Goal: Task Accomplishment & Management: Complete application form

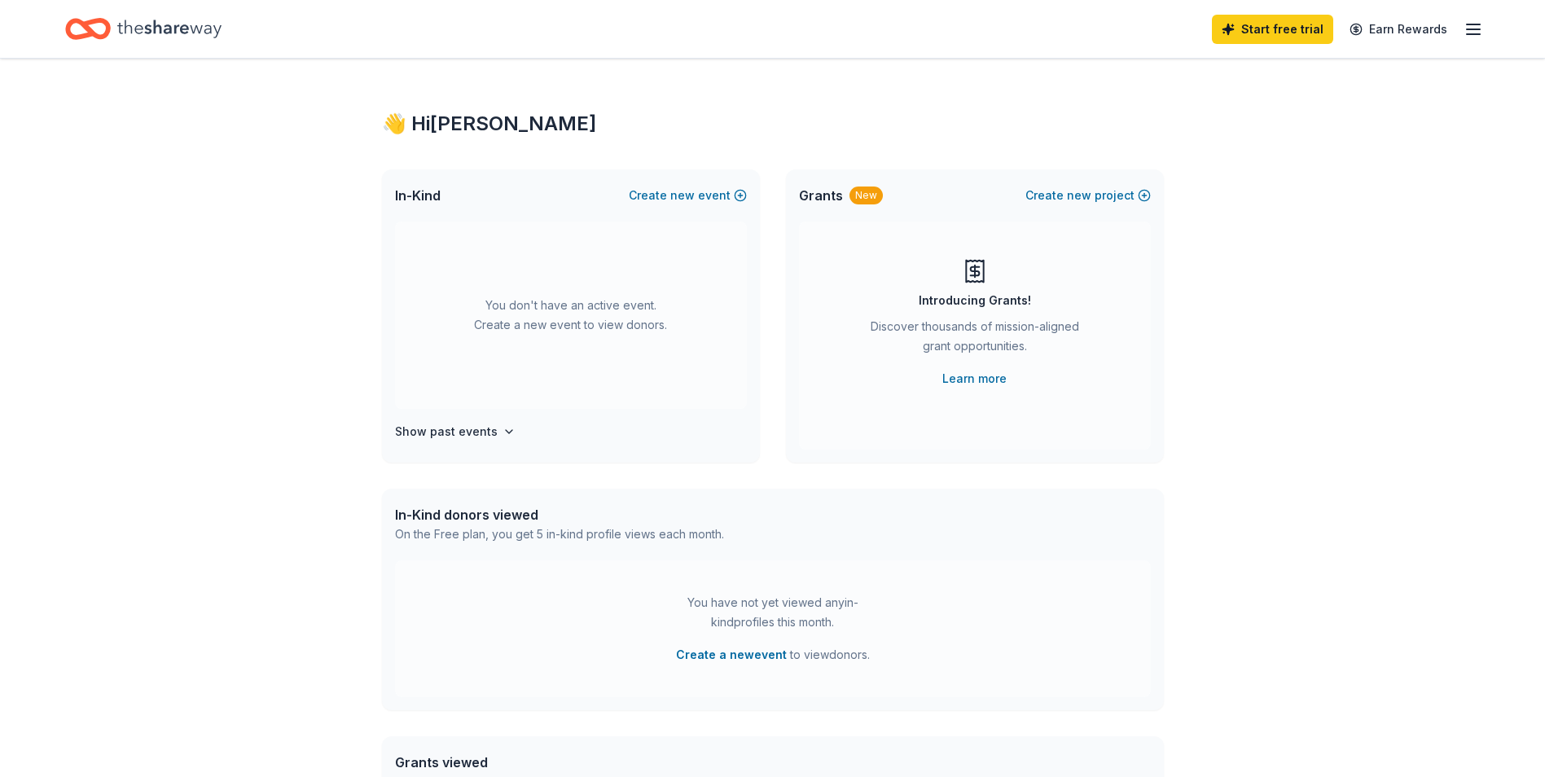
click at [151, 449] on div "👋 Hi [PERSON_NAME] In-Kind Create new event You don't have an active event. Cre…" at bounding box center [772, 534] width 1545 height 951
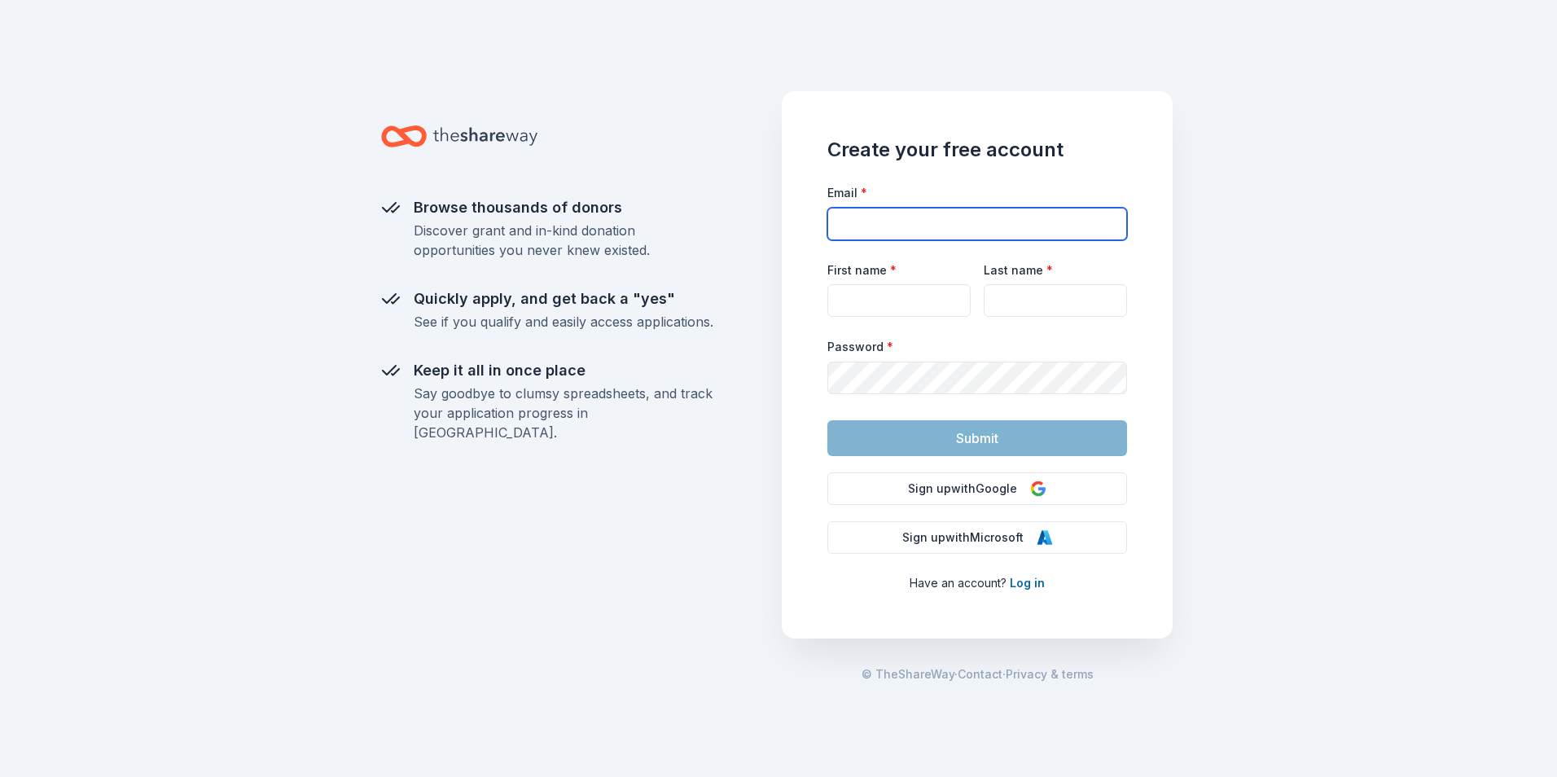
click at [999, 216] on input "Email *" at bounding box center [977, 224] width 300 height 33
type input "[EMAIL_ADDRESS][DOMAIN_NAME]"
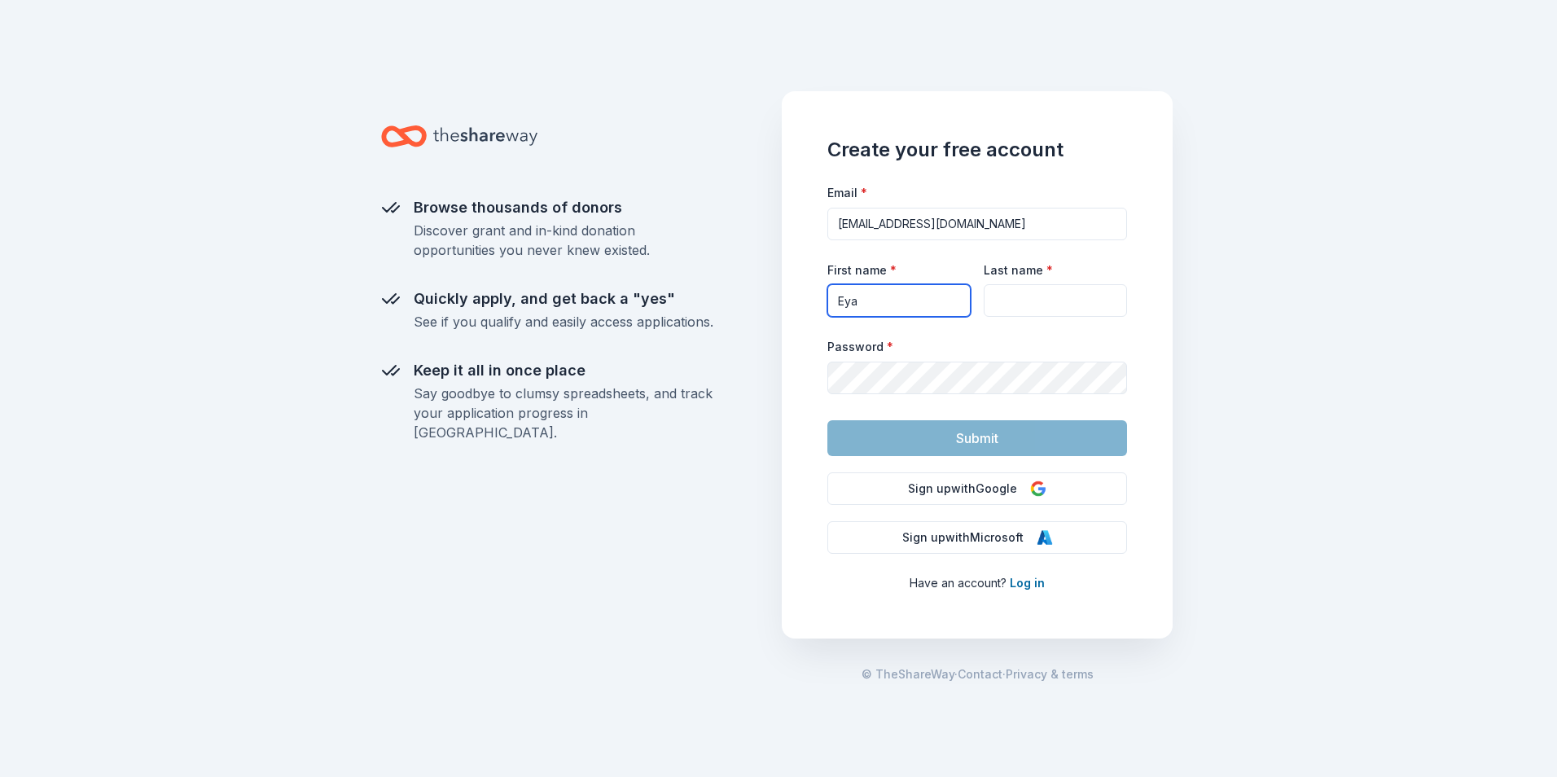
type input "Eya"
type input "L"
drag, startPoint x: 912, startPoint y: 305, endPoint x: 840, endPoint y: 296, distance: 72.2
click at [835, 298] on input "Eya" at bounding box center [898, 300] width 143 height 33
drag, startPoint x: 1074, startPoint y: 302, endPoint x: 1015, endPoint y: 286, distance: 60.8
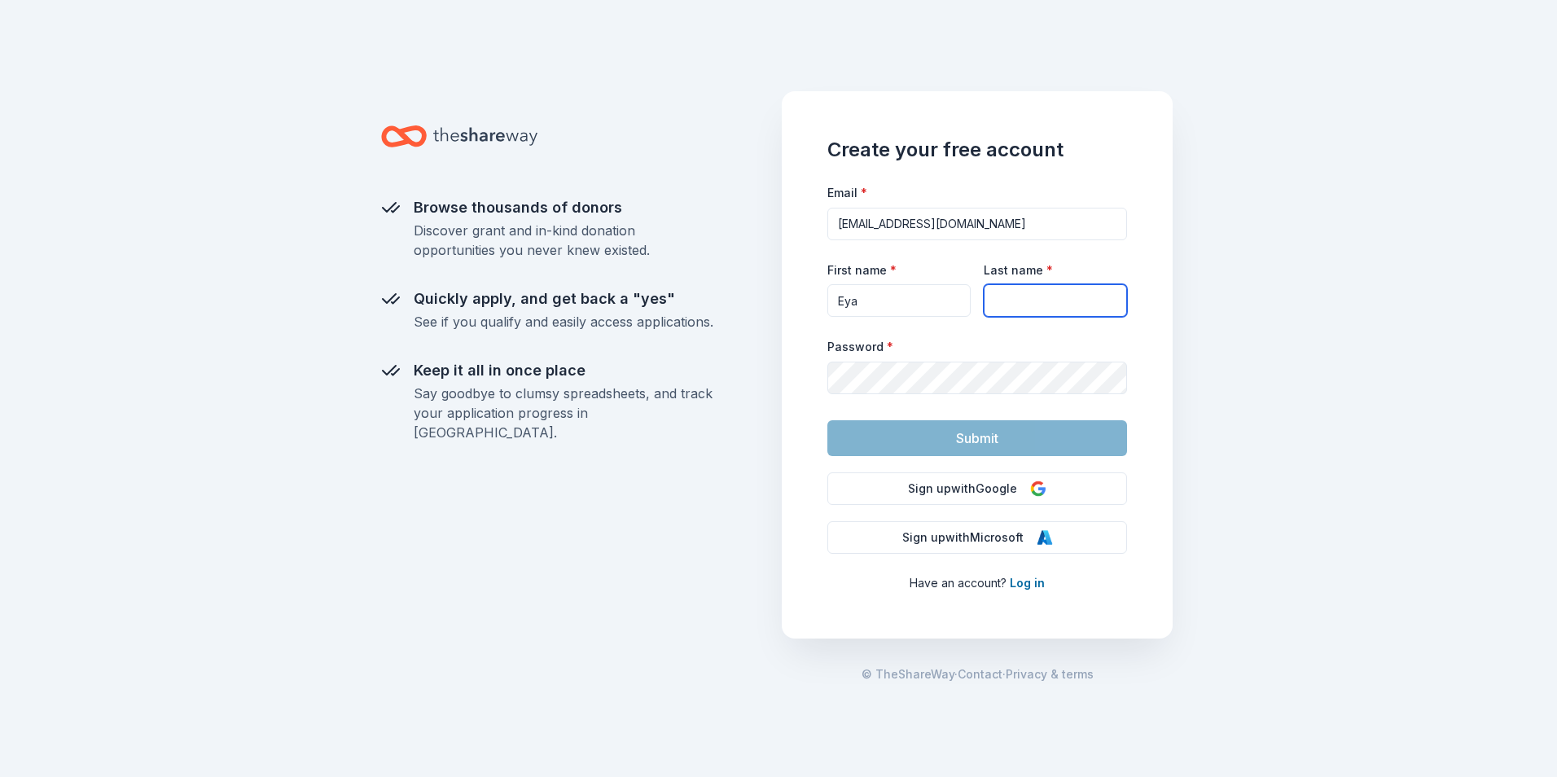
click at [1049, 299] on input "Last name *" at bounding box center [1055, 300] width 143 height 33
type input "[PERSON_NAME]"
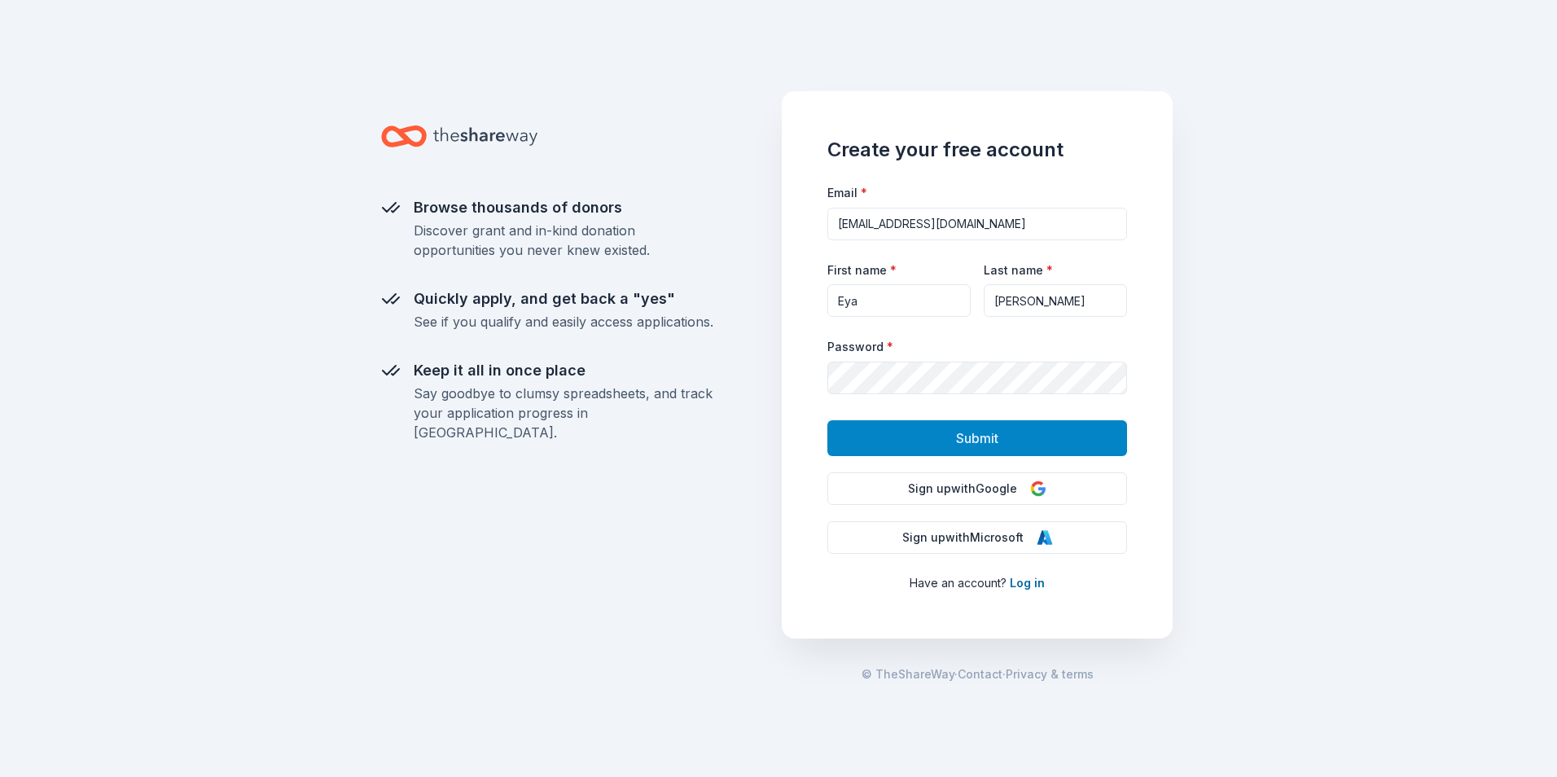
click at [949, 431] on button "Submit" at bounding box center [977, 438] width 300 height 36
